Goal: Transaction & Acquisition: Purchase product/service

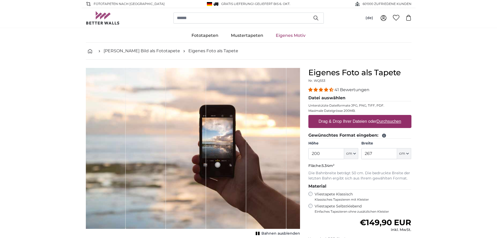
drag, startPoint x: 325, startPoint y: 152, endPoint x: 291, endPoint y: 150, distance: 34.0
click at [291, 150] on product-detail "Abbrechen Bild zuschneiden Bahnen ausblenden Eigenes Foto als Tapete Nr. WQ553 …" at bounding box center [249, 182] width 334 height 244
type input "500"
drag, startPoint x: 380, startPoint y: 154, endPoint x: 355, endPoint y: 150, distance: 25.3
click at [355, 150] on div "Höhe 500 ft cm Centimeter (cm) Inches (inch) Feet (ft. in.) Breite 267 ft cm Ce…" at bounding box center [360, 150] width 103 height 18
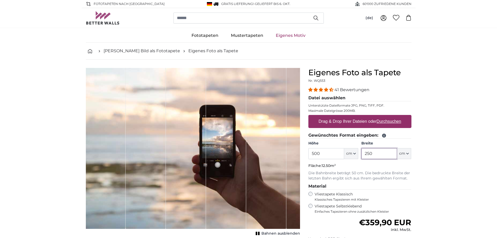
type input "250"
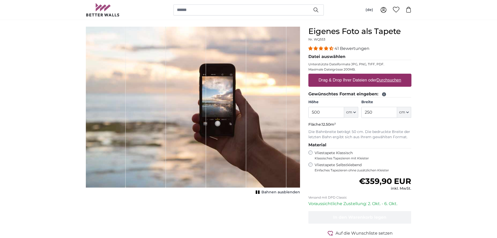
scroll to position [78, 0]
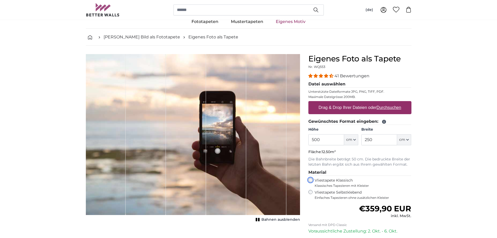
scroll to position [26, 0]
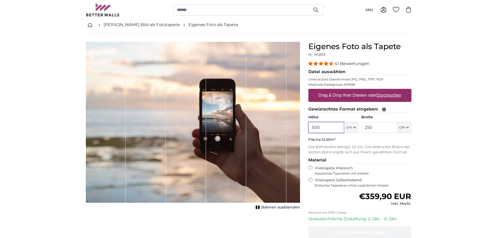
drag, startPoint x: 306, startPoint y: 125, endPoint x: 297, endPoint y: 123, distance: 9.3
click at [297, 123] on product-detail "Abbrechen Bild zuschneiden Bahnen ausblenden Eigenes Foto als Tapete Nr. WQ553 …" at bounding box center [249, 155] width 334 height 244
type input "250"
click at [383, 127] on input "250" at bounding box center [380, 127] width 36 height 11
drag, startPoint x: 390, startPoint y: 127, endPoint x: 351, endPoint y: 128, distance: 39.7
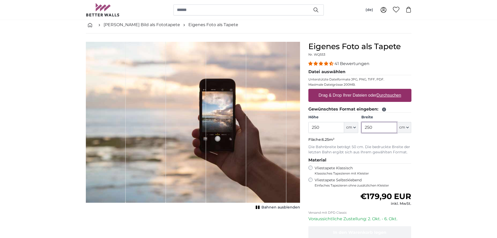
click at [351, 128] on div "Höhe 250 ft cm Centimeter (cm) Inches (inch) Feet (ft. in.) Breite 250 ft cm Ce…" at bounding box center [360, 124] width 103 height 18
type input "500"
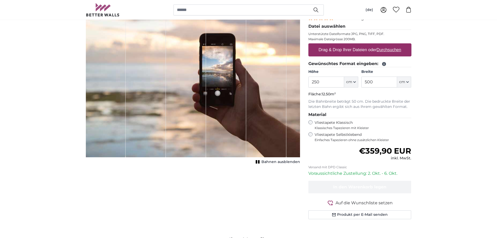
scroll to position [78, 0]
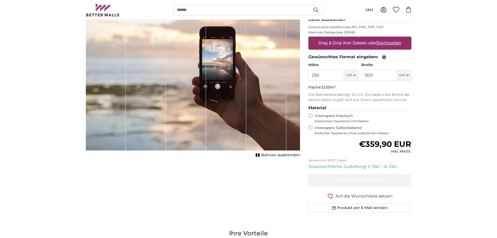
click at [277, 153] on span "Bahnen ausblenden" at bounding box center [281, 154] width 39 height 5
click at [260, 155] on rect "1 of 1" at bounding box center [259, 154] width 2 height 3
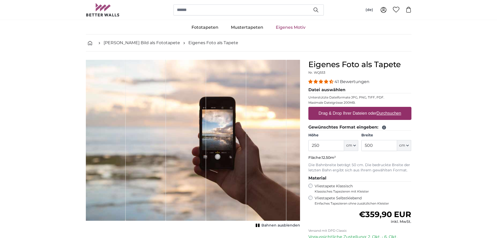
scroll to position [0, 0]
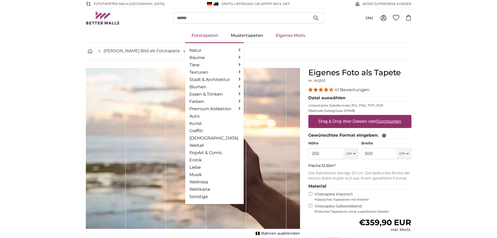
click at [200, 34] on link "Fototapeten" at bounding box center [204, 36] width 39 height 14
